Goal: Communication & Community: Answer question/provide support

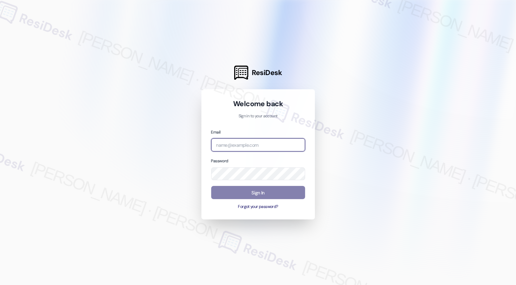
click at [244, 142] on input "email" at bounding box center [258, 144] width 94 height 13
type input "automated-surveys-boyd_wilson-resen.three@boyd_wilson.com"
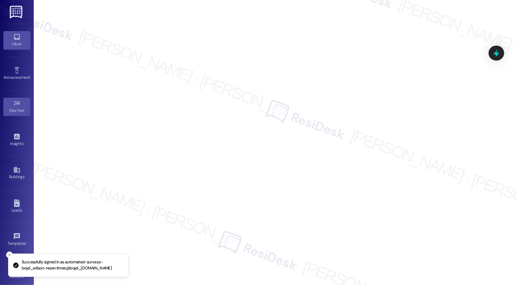
click at [17, 40] on icon at bounding box center [17, 37] width 6 height 6
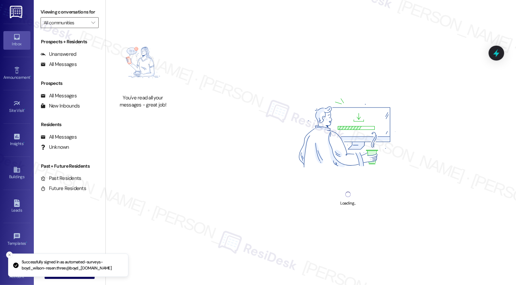
click at [17, 40] on icon at bounding box center [17, 37] width 6 height 6
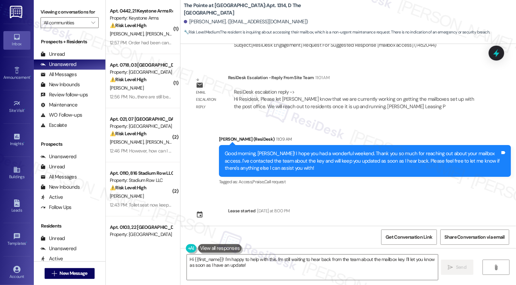
scroll to position [329, 0]
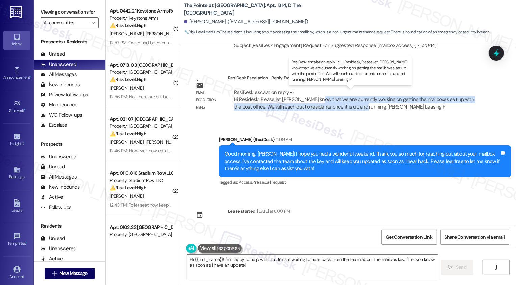
drag, startPoint x: 311, startPoint y: 99, endPoint x: 344, endPoint y: 105, distance: 33.5
click at [344, 105] on div "ResiDesk escalation reply -> Hi Residesk, Please let Hazel know that we are cur…" at bounding box center [354, 99] width 240 height 21
copy div "we are currently working on getting the mailboxes set up with the post office. …"
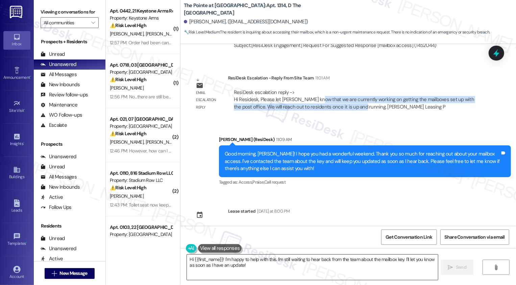
click at [267, 269] on textarea "Hi {{first_name}}! I'm happy to help with this. I'm still waiting to hear back …" at bounding box center [312, 267] width 251 height 25
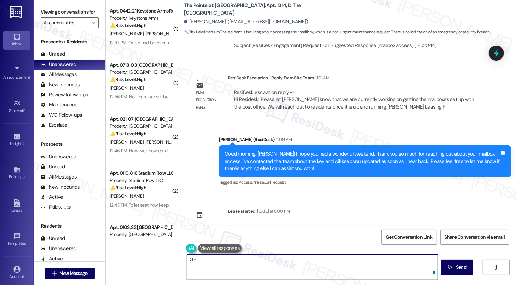
type textarea "G"
paste textarea "we are currently working on getting the mailboxes set up with the post office. …"
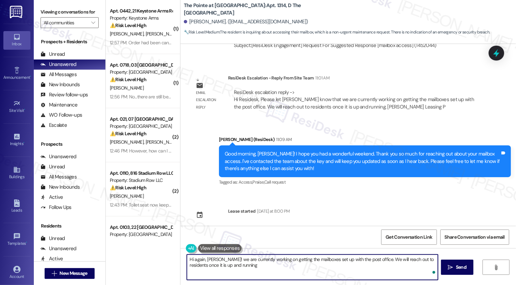
click at [216, 259] on textarea "Hi again, Hazel! we are currently working on getting the mailboxes set up with …" at bounding box center [312, 267] width 251 height 25
click at [216, 265] on textarea "Hi again, Hazel! Just wanted to follow up on the mailbox access. We are current…" at bounding box center [312, 267] width 251 height 25
click at [218, 267] on textarea "Hi again, Hazel! Just wanted to follow up on the mailbox access. We are current…" at bounding box center [312, 267] width 251 height 25
click at [354, 264] on textarea "Hi again, Hazel! Just wanted to follow up on the mailbox access. We are current…" at bounding box center [312, 267] width 251 height 25
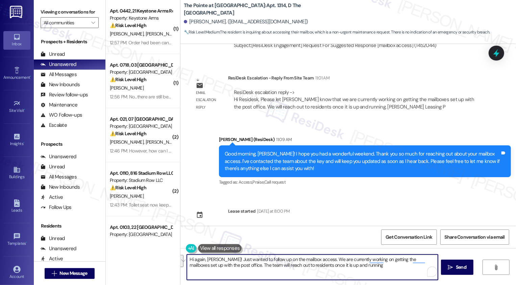
click at [341, 269] on textarea "Hi again, Hazel! Just wanted to follow up on the mailbox access. We are current…" at bounding box center [312, 267] width 251 height 25
click at [281, 265] on textarea "Hi again, Hazel! Just wanted to follow up on the mailbox access. We are current…" at bounding box center [312, 267] width 251 height 25
click at [359, 262] on textarea "Hi again, Hazel! Just wanted to follow up on the mailbox access. We are current…" at bounding box center [312, 267] width 251 height 25
click at [352, 269] on textarea "Hi again, Hazel! Just wanted to follow up on the mailbox access. We are current…" at bounding box center [312, 267] width 251 height 25
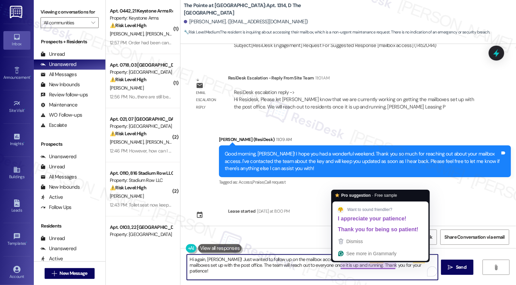
click at [353, 267] on textarea "Hi again, Hazel! Just wanted to follow up on the mailbox access. We are current…" at bounding box center [312, 267] width 251 height 25
click at [399, 269] on textarea "Hi again, Hazel! Just wanted to follow up on the mailbox access. We are current…" at bounding box center [312, 267] width 251 height 25
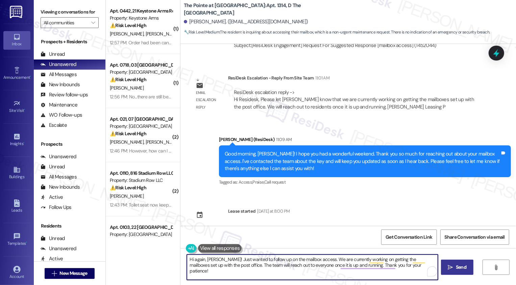
type textarea "Hi again, Hazel! Just wanted to follow up on the mailbox access. We are current…"
click at [455, 268] on span "Send" at bounding box center [461, 267] width 13 height 7
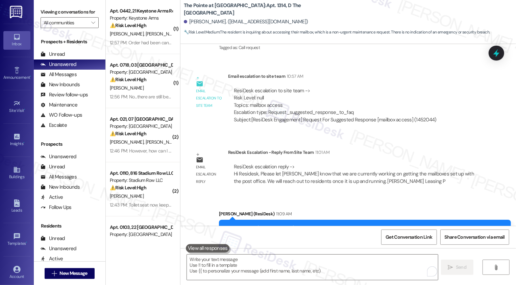
scroll to position [390, 0]
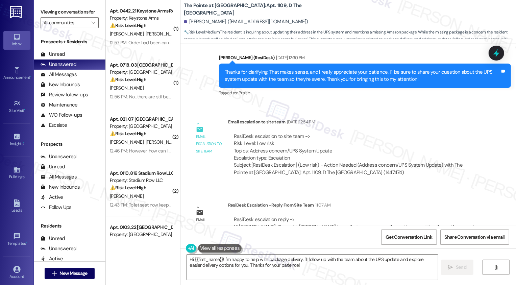
scroll to position [617, 0]
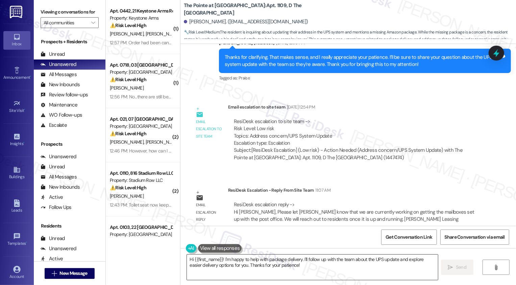
click at [267, 262] on textarea "Hi {{first_name}}! I'm happy to help with package delivery. I'll follow up with…" at bounding box center [312, 267] width 251 height 25
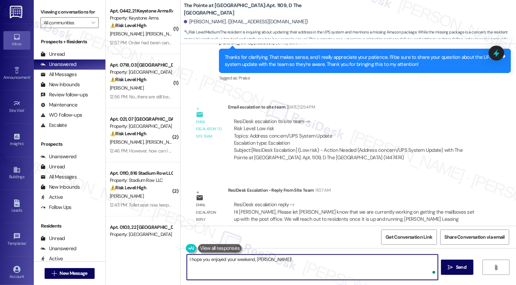
click at [267, 262] on textarea "I hope you enjoyed your weekend, [PERSON_NAME]!" at bounding box center [312, 267] width 251 height 25
click at [322, 268] on textarea "I hope you enjoyed your weekend, [PERSON_NAME]!" at bounding box center [312, 267] width 251 height 25
paste textarea "we are currently working on getting the mailboxes set up with the post office. …"
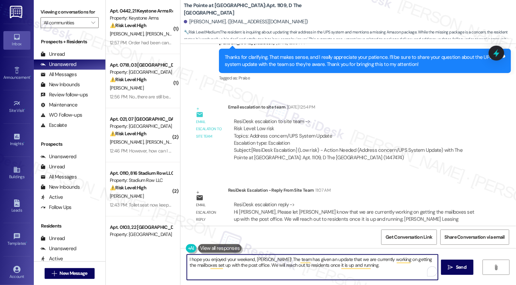
click at [260, 265] on textarea "I hope you enjoyed your weekend, [PERSON_NAME]! The team has given an update th…" at bounding box center [312, 267] width 251 height 25
click at [316, 264] on textarea "I hope you enjoyed your weekend, [PERSON_NAME]! The team has given an update th…" at bounding box center [312, 267] width 251 height 25
click at [387, 265] on textarea "I hope you enjoyed your weekend, [PERSON_NAME]! The team has given an update th…" at bounding box center [312, 267] width 251 height 25
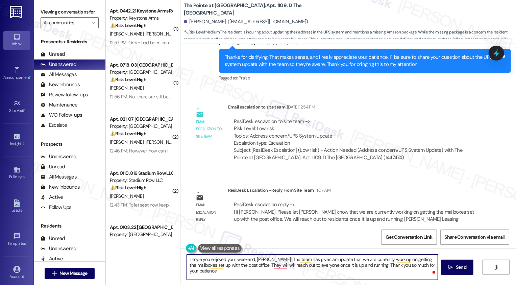
type textarea "I hope you enjoyed your weekend, [PERSON_NAME]! The team has given an update th…"
click at [281, 267] on textarea "I hope you enjoyed your weekend, [PERSON_NAME]! The team has given an update th…" at bounding box center [312, 267] width 251 height 25
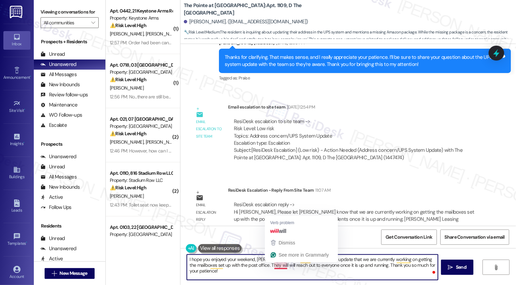
click at [281, 267] on textarea "I hope you enjoyed your weekend, [PERSON_NAME]! The team has given an update th…" at bounding box center [312, 267] width 251 height 25
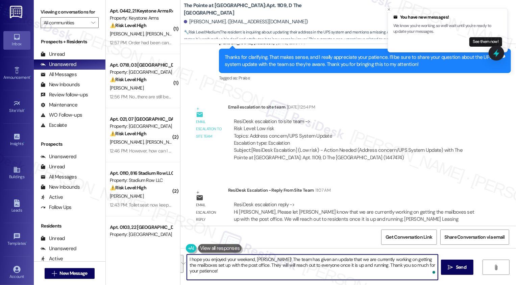
click at [281, 267] on textarea "I hope you enjoyed your weekend, [PERSON_NAME]! The team has given an update th…" at bounding box center [312, 267] width 251 height 25
click at [426, 273] on input "Open Grammarly. 0 Suggestions." at bounding box center [428, 272] width 9 height 9
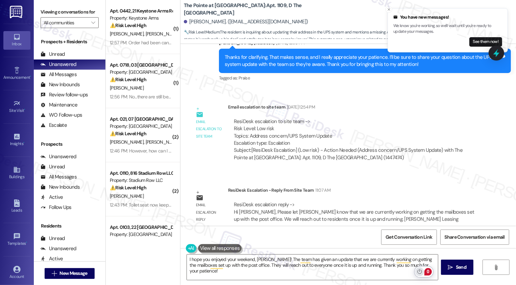
click at [422, 272] on button "Turn off Grammarly on this website" at bounding box center [420, 272] width 9 height 9
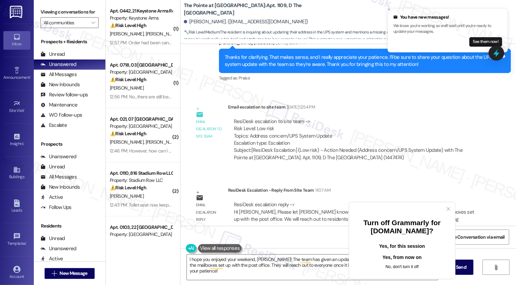
click at [401, 263] on button "No, don't turn it off" at bounding box center [402, 267] width 85 height 8
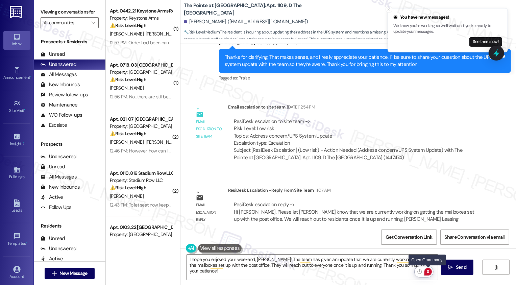
click at [427, 272] on input "Open Grammarly. 0 Suggestions." at bounding box center [428, 272] width 9 height 9
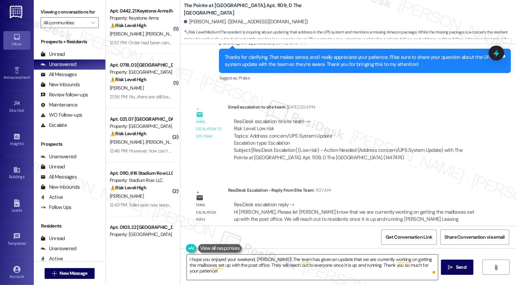
click at [340, 262] on textarea "I hope you enjoyed your weekend, [PERSON_NAME]! The team has given an update th…" at bounding box center [312, 267] width 251 height 25
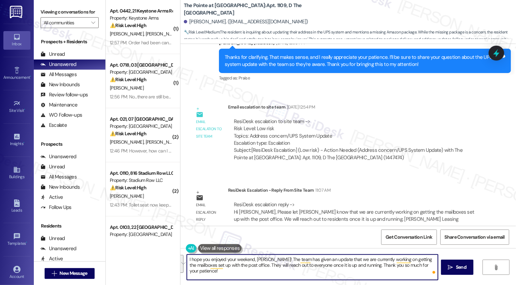
paste textarea "had a lovely weekend, [PERSON_NAME]! The team shared that we’re currently worki…"
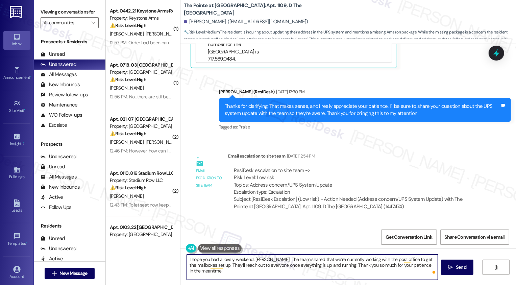
type textarea "I hope you had a lovely weekend, [PERSON_NAME]! The team shared that we’re curr…"
click at [259, 162] on div "ResiDesk escalation to site team -> Risk Level: Low risk Topics: Address concer…" at bounding box center [355, 189] width 255 height 54
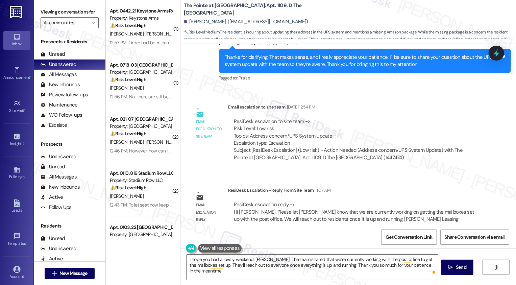
click at [226, 264] on textarea "I hope you had a lovely weekend, [PERSON_NAME]! The team shared that we’re curr…" at bounding box center [312, 267] width 251 height 25
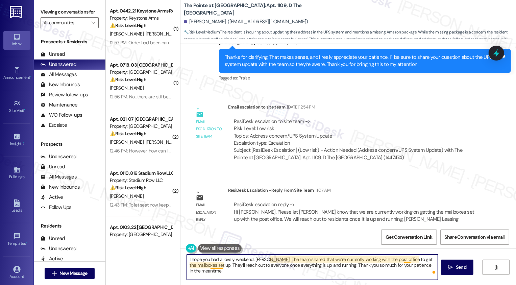
click at [211, 263] on textarea "I hope you had a lovely weekend, [PERSON_NAME]! The team shared that we’re curr…" at bounding box center [312, 267] width 251 height 25
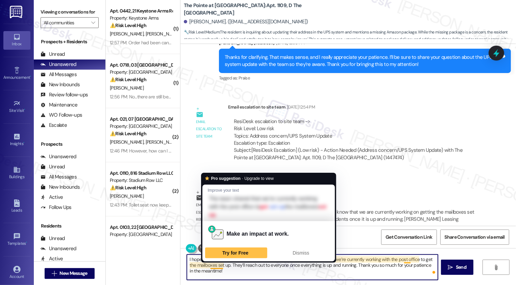
click at [219, 270] on textarea "I hope you had a lovely weekend, [PERSON_NAME]! The team shared that we’re curr…" at bounding box center [312, 267] width 251 height 25
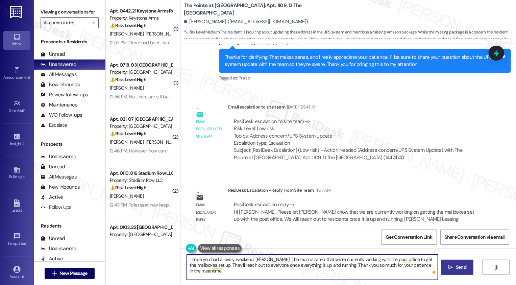
click at [449, 268] on icon "" at bounding box center [450, 267] width 5 height 5
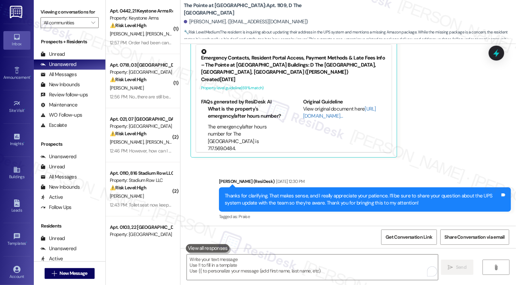
scroll to position [407, 0]
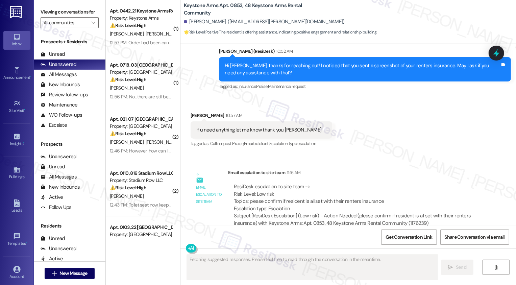
scroll to position [10594, 0]
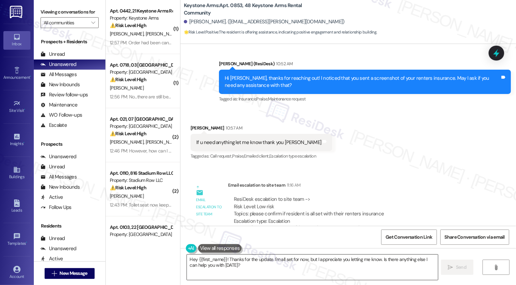
click at [213, 264] on textarea "Hey {{first_name}}! Thanks for the update. I'm all set for now, but I appreciat…" at bounding box center [312, 267] width 251 height 25
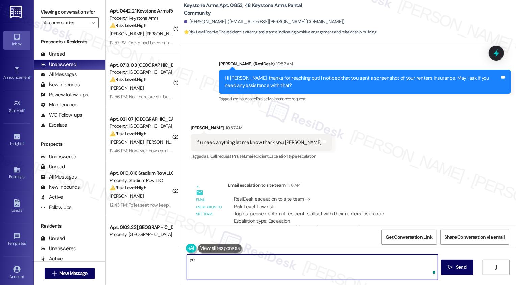
type textarea "y"
paste textarea "We got her renter's insurance filed this morning and she is all set."
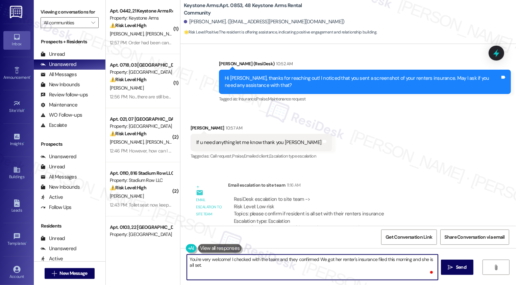
scroll to position [0, 0]
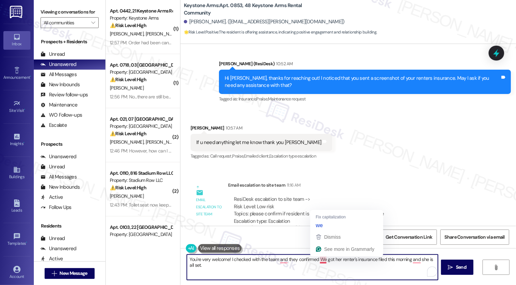
click at [318, 260] on textarea "You're very welcome! I checked with the team and they confirmed We got her rent…" at bounding box center [312, 267] width 251 height 25
click at [323, 260] on textarea "You're very welcome! I checked with the team and they confirmed to got her rent…" at bounding box center [312, 267] width 251 height 25
click at [370, 259] on textarea "You're very welcome! I checked with the team and they confirmed that your rente…" at bounding box center [312, 267] width 251 height 25
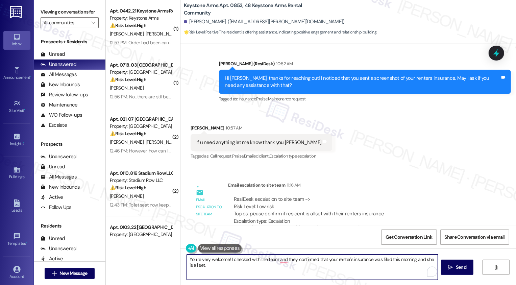
click at [426, 260] on textarea "You're very welcome! I checked with the team and they confirmed that your rente…" at bounding box center [312, 267] width 251 height 25
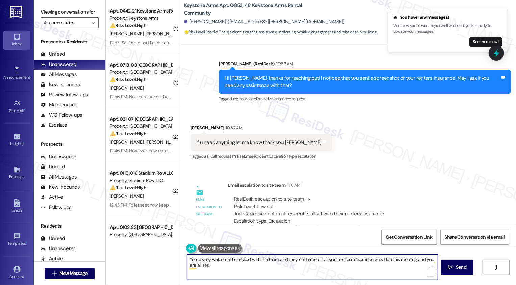
click at [366, 271] on textarea "You're very welcome! I checked with the team and they confirmed that your rente…" at bounding box center [312, 267] width 251 height 25
click at [282, 262] on textarea "You're very welcome! I checked with the team and they confirmed that your rente…" at bounding box center [312, 267] width 251 height 25
click at [213, 262] on textarea "You're very welcome! I checked with the team, and they confirmed that your rent…" at bounding box center [312, 267] width 251 height 25
click at [215, 267] on textarea "You're very welcome! I checked with the team, and they confirmed that your rent…" at bounding box center [312, 267] width 251 height 25
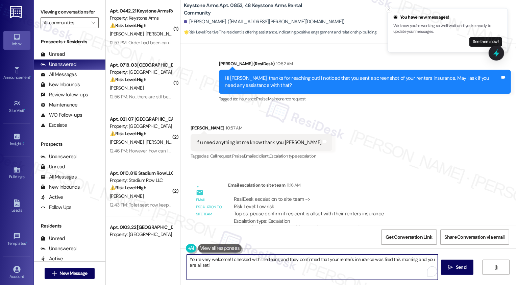
click at [245, 268] on textarea "You're very welcome! I checked with the team, and they confirmed that your rent…" at bounding box center [312, 267] width 251 height 25
click at [323, 267] on textarea "You're very welcome! I checked with the team, and they confirmed that your rent…" at bounding box center [312, 267] width 251 height 25
type textarea "You're very welcome! I checked with the team, and they confirmed that your rent…"
click at [460, 269] on span "Send" at bounding box center [461, 267] width 10 height 7
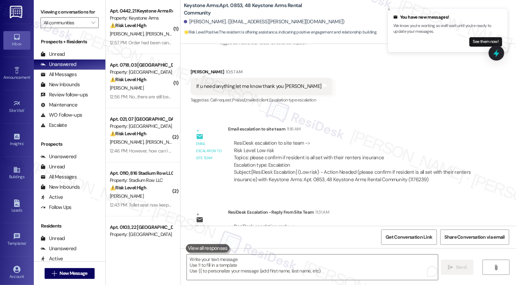
scroll to position [10692, 0]
